Goal: Understand process/instructions: Learn how to perform a task or action

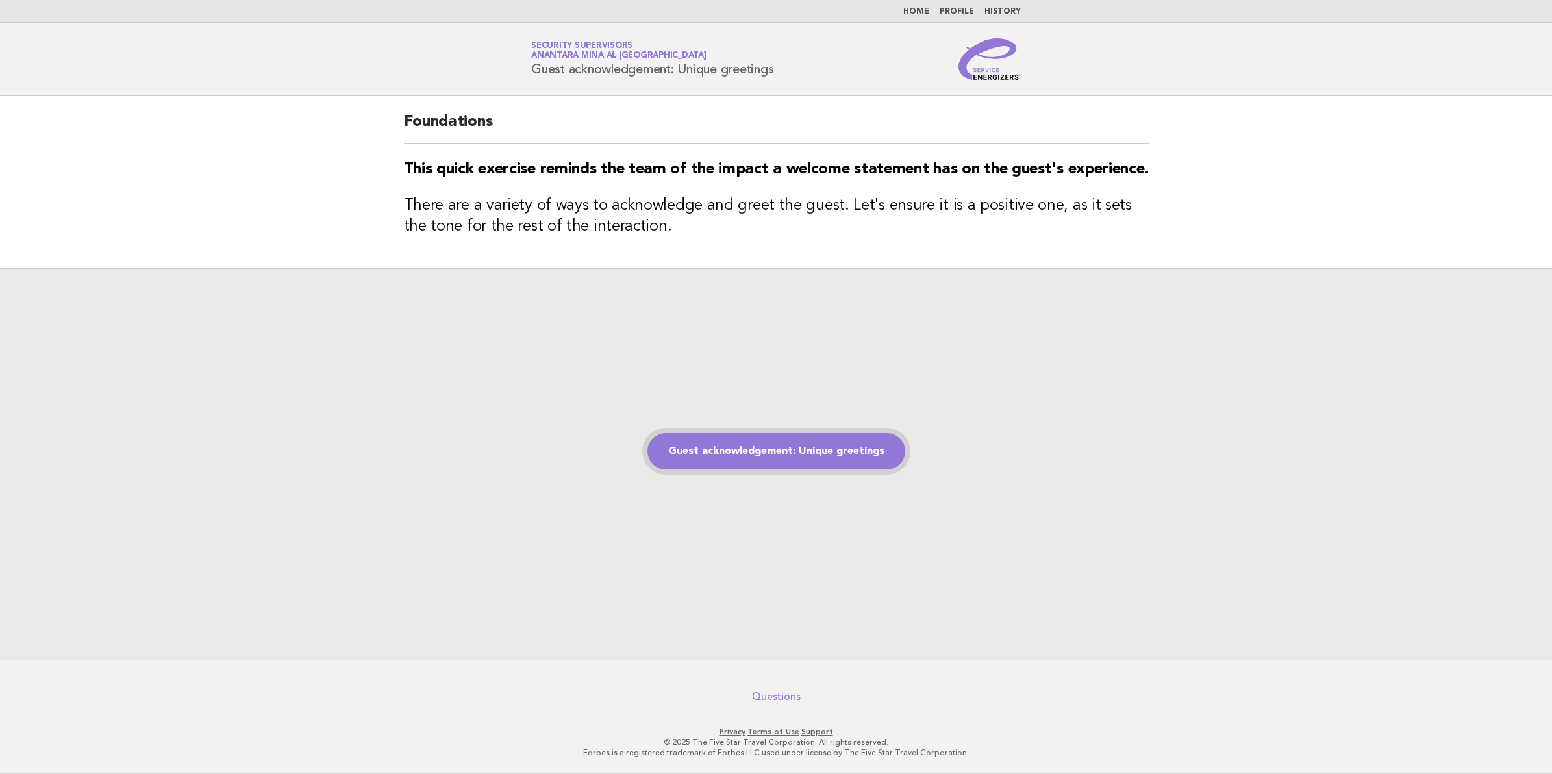
click at [794, 448] on link "Guest acknowledgement: Unique greetings" at bounding box center [777, 451] width 258 height 36
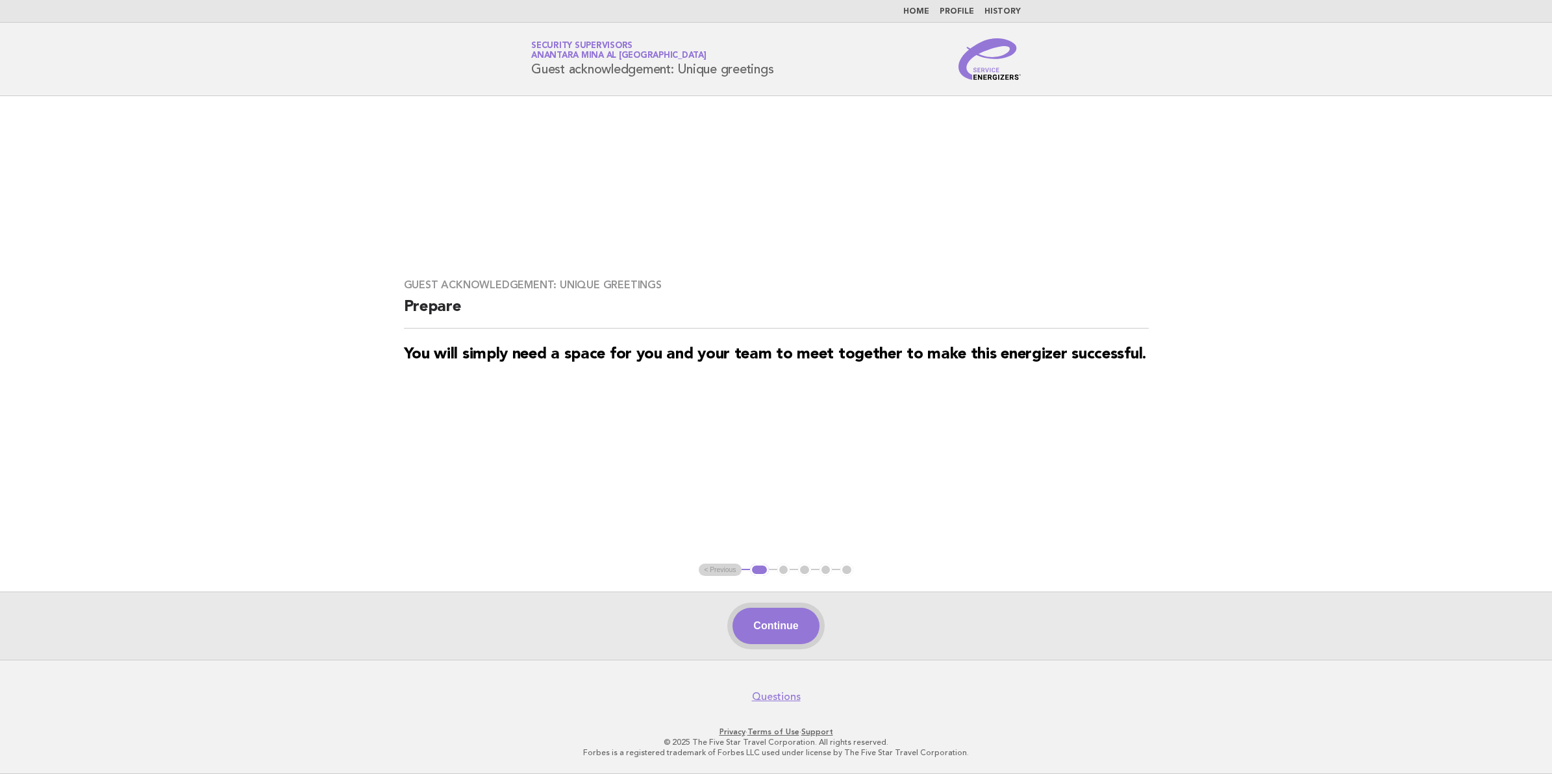
click at [789, 622] on button "Continue" at bounding box center [776, 626] width 86 height 36
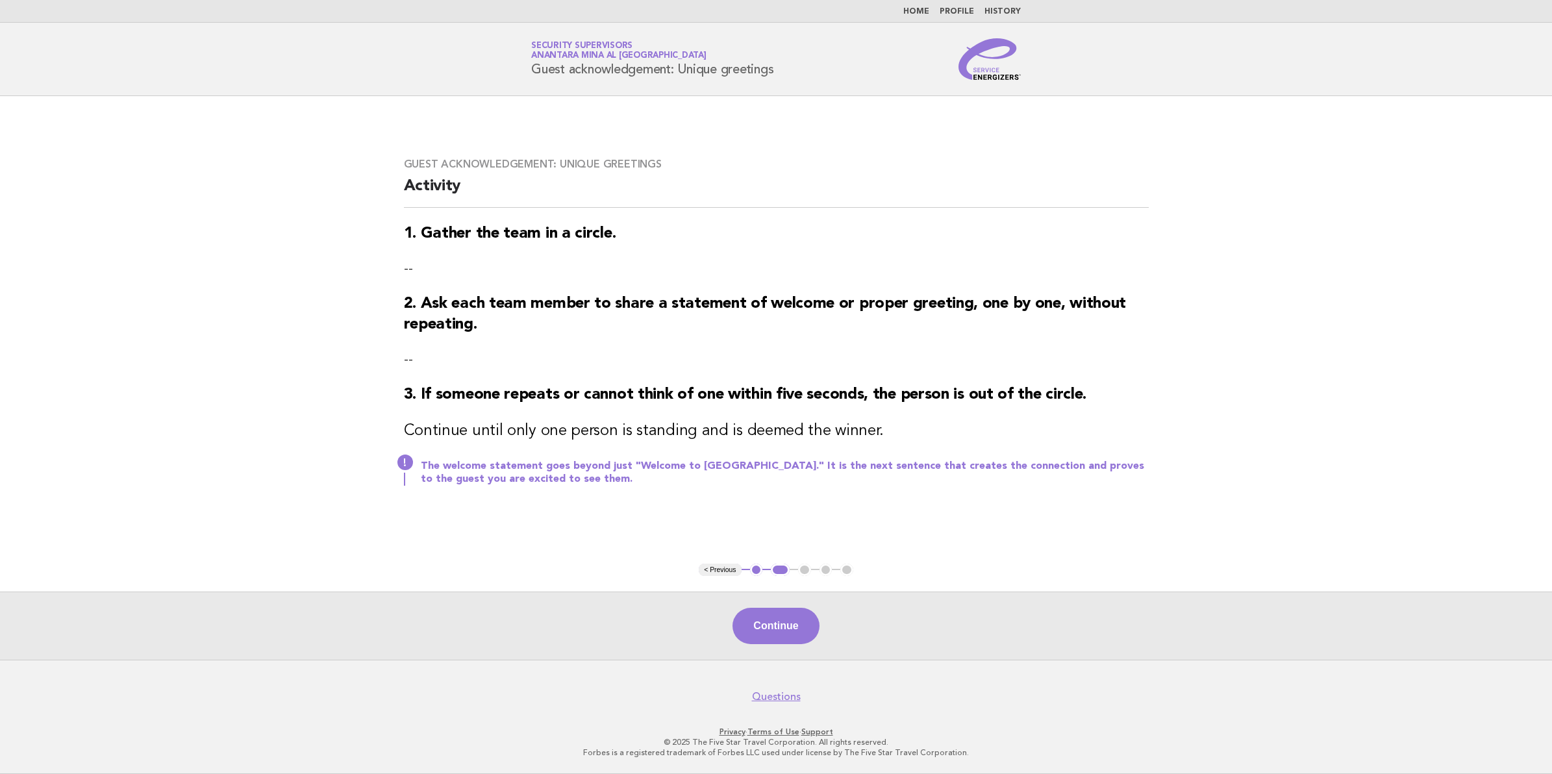
click at [981, 570] on main "Guest acknowledgement: Unique greetings Activity 1. Gather the team in a circle…" at bounding box center [776, 378] width 1552 height 564
click at [772, 627] on button "Continue" at bounding box center [776, 626] width 86 height 36
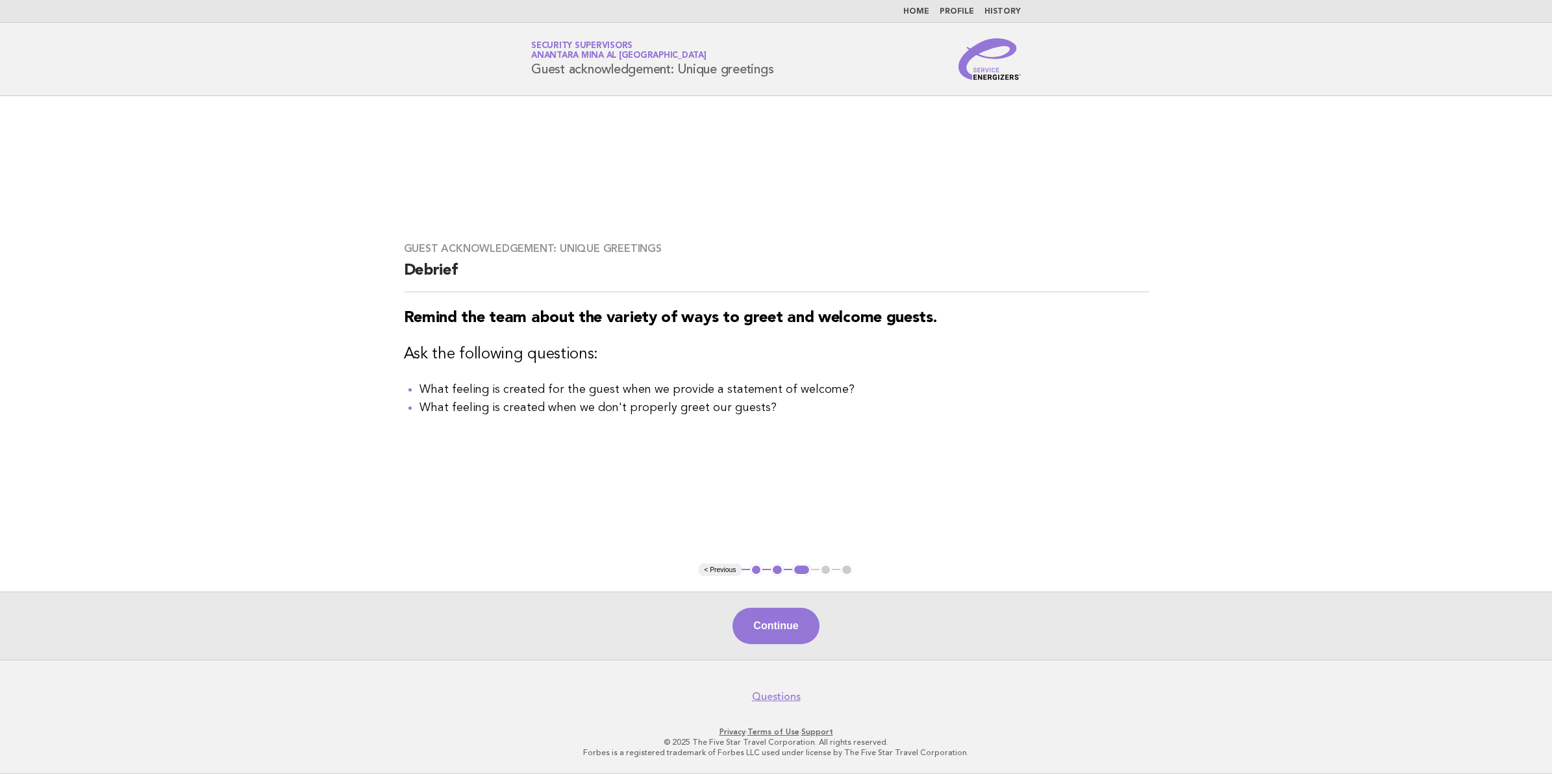
click at [773, 627] on button "Continue" at bounding box center [776, 626] width 86 height 36
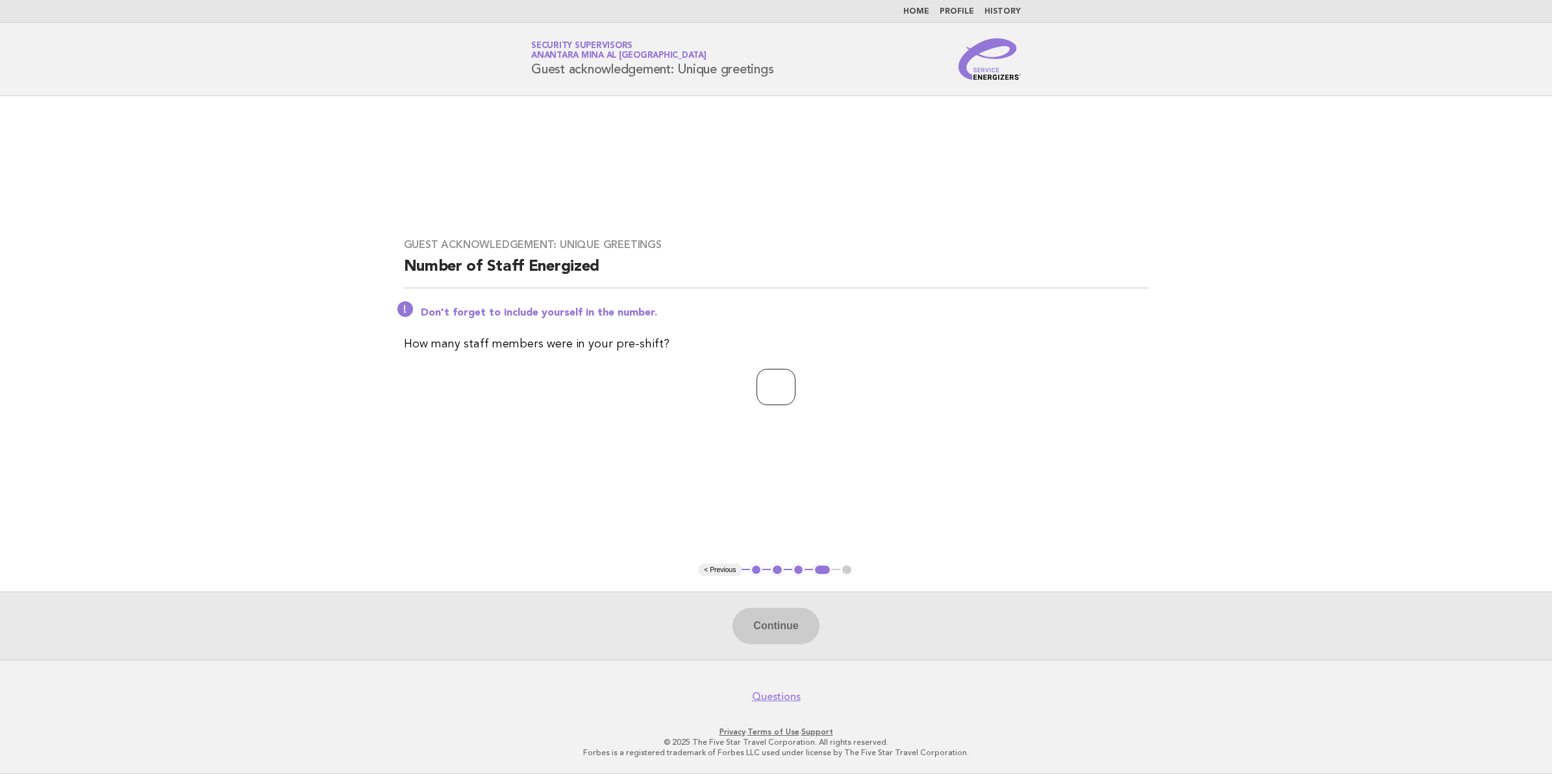
click at [773, 388] on input "number" at bounding box center [776, 387] width 39 height 36
type input "**"
click at [788, 605] on div "Continue" at bounding box center [776, 626] width 1552 height 68
click at [791, 627] on button "Continue" at bounding box center [776, 626] width 86 height 36
